Goal: Information Seeking & Learning: Learn about a topic

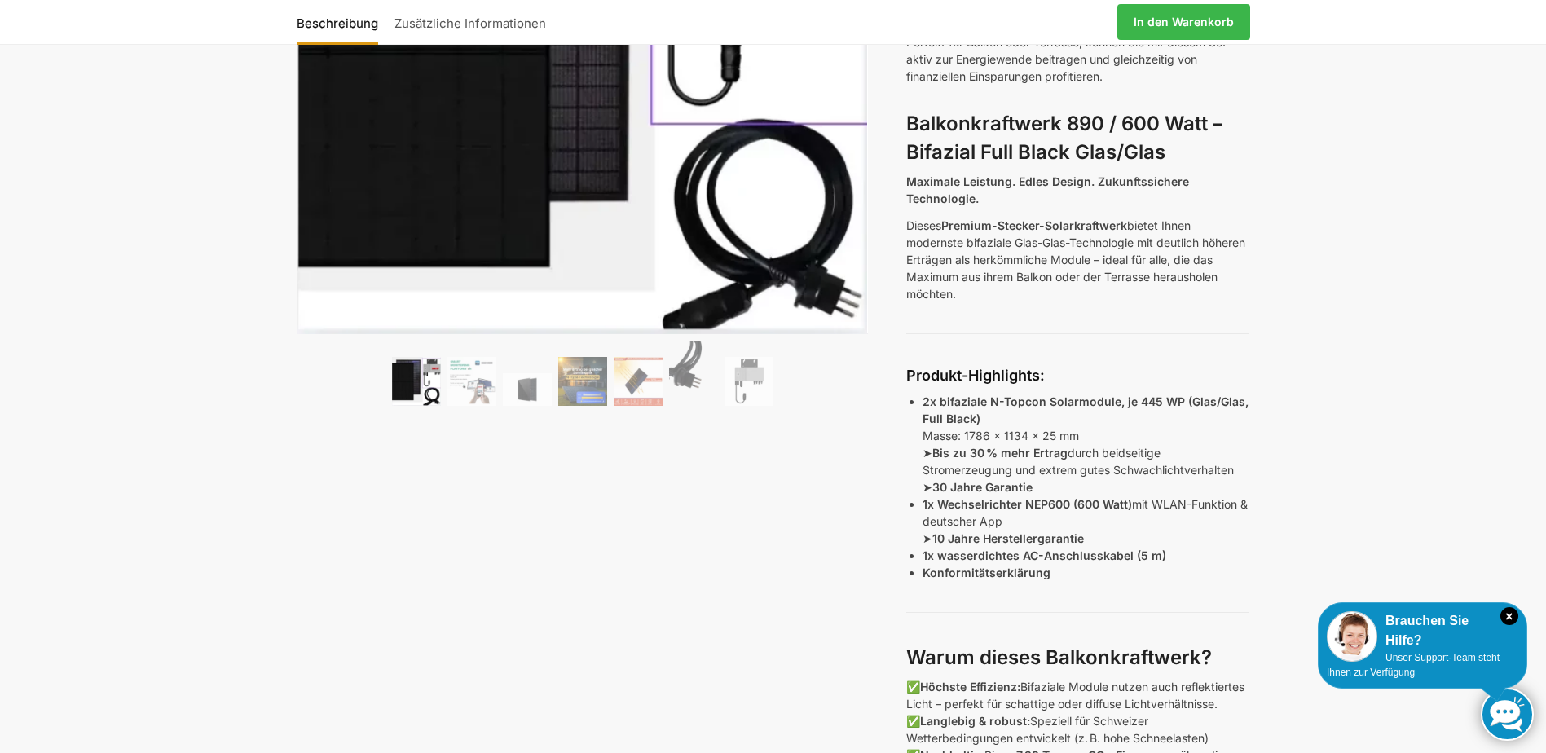
scroll to position [407, 0]
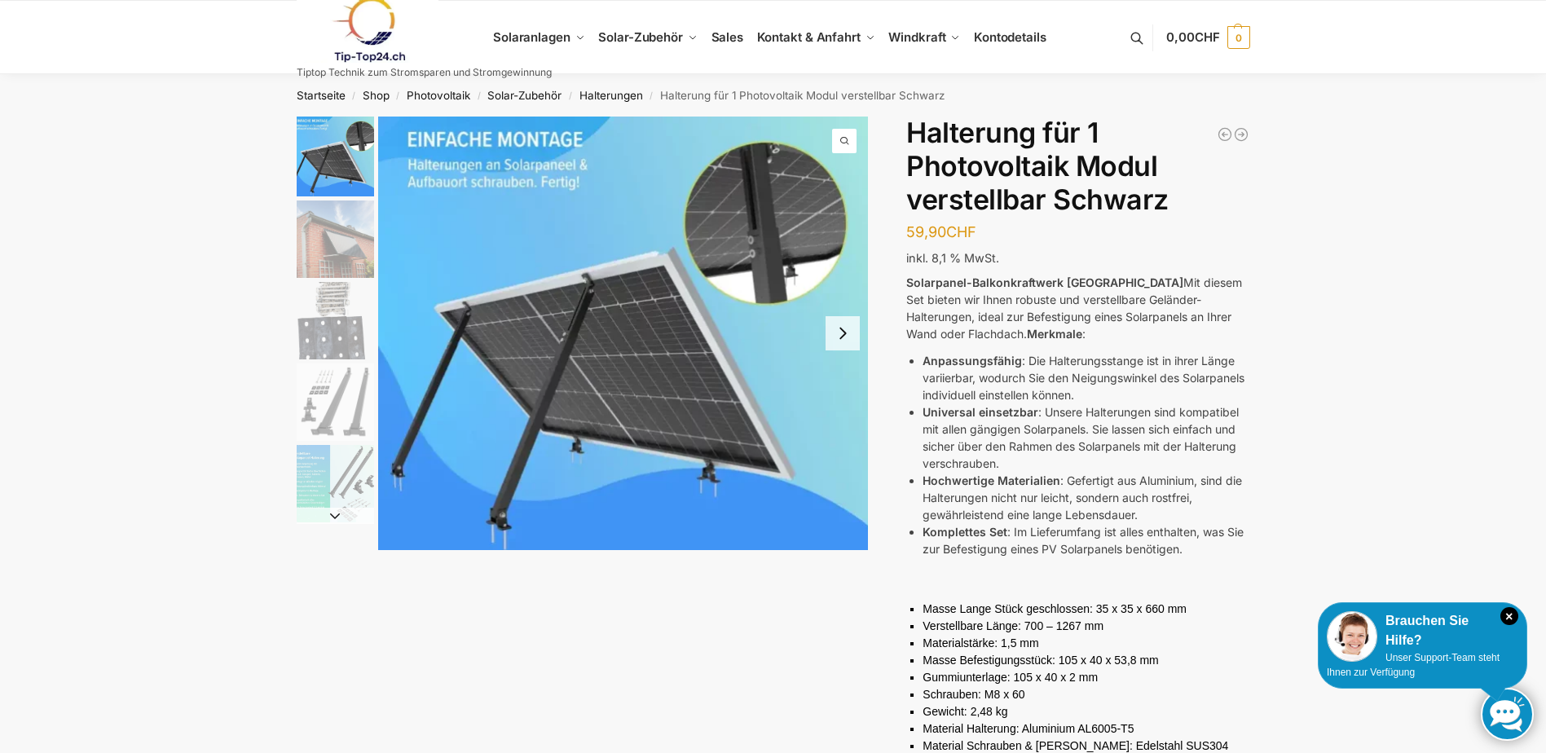
click at [838, 336] on button "Next slide" at bounding box center [843, 333] width 34 height 34
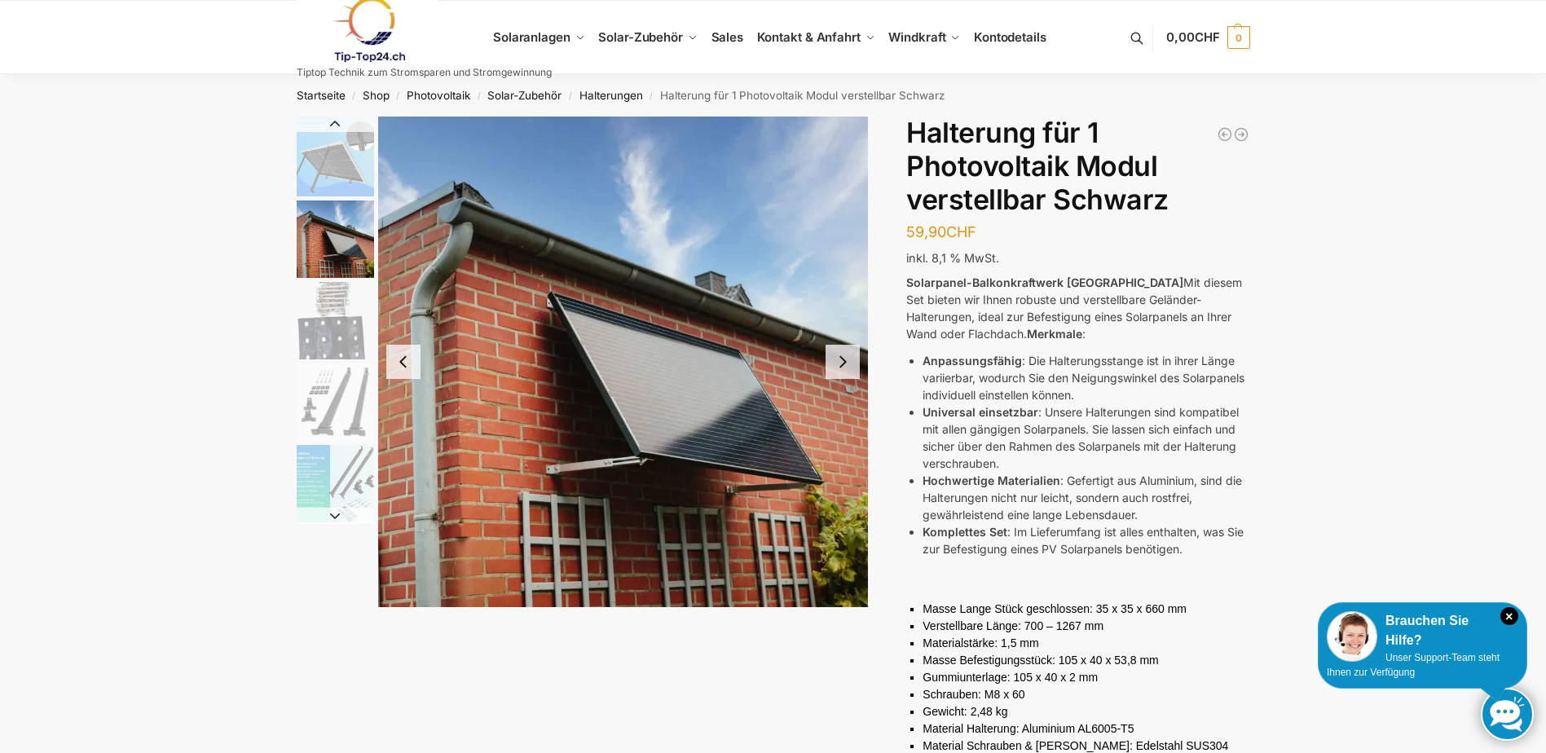
click at [845, 357] on button "Next slide" at bounding box center [843, 362] width 34 height 34
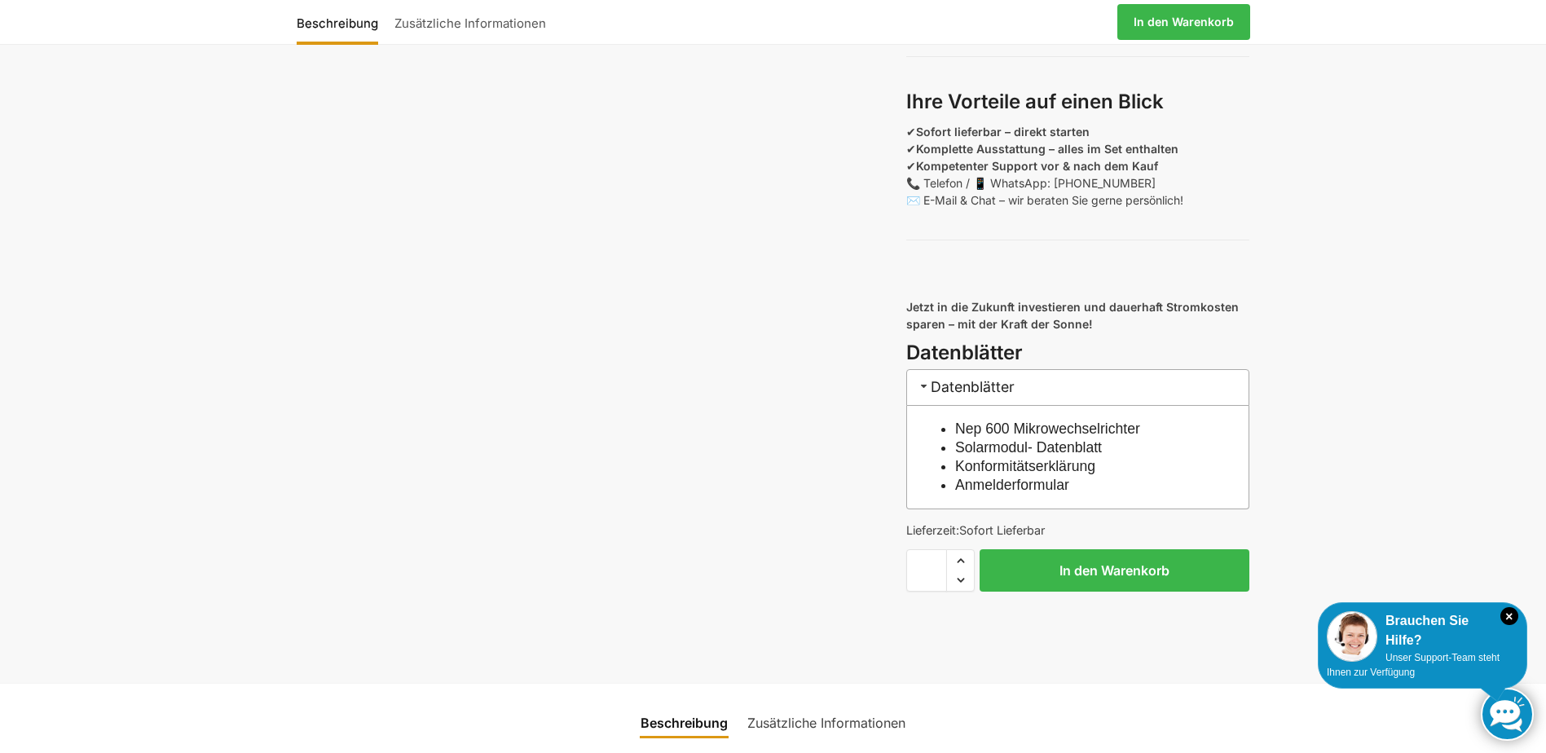
scroll to position [1467, 0]
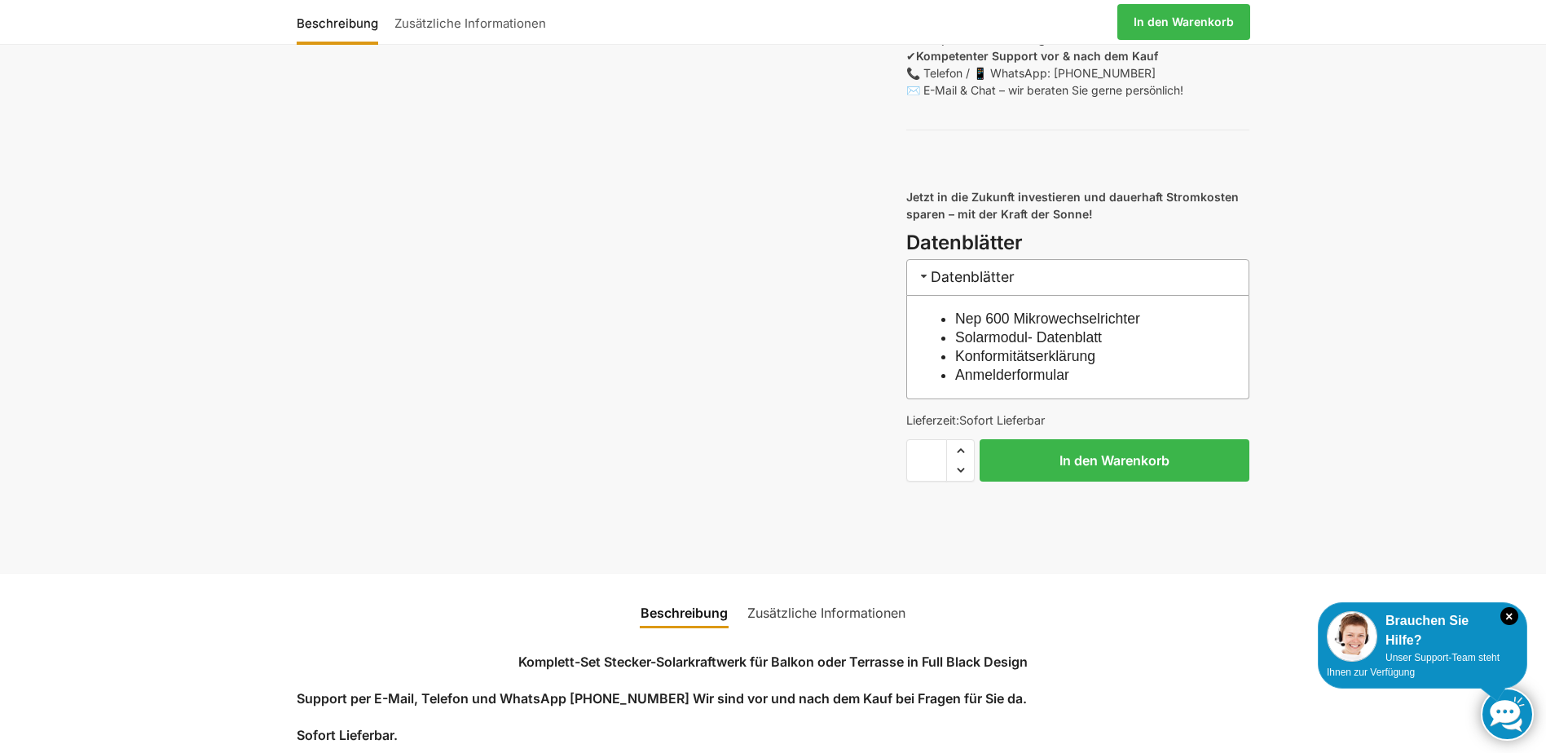
click at [1083, 346] on link "Solarmodul- Datenblatt" at bounding box center [1028, 337] width 147 height 16
